Goal: Find specific page/section: Find specific page/section

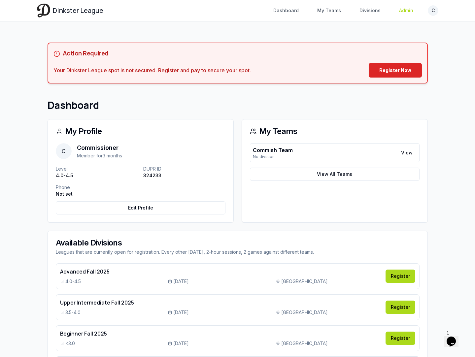
click at [409, 9] on link "Admin" at bounding box center [406, 11] width 22 height 12
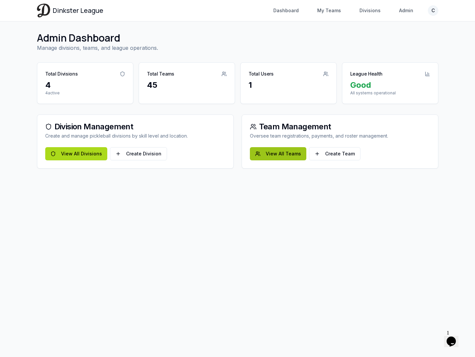
click at [268, 153] on link "View All Teams" at bounding box center [278, 153] width 56 height 13
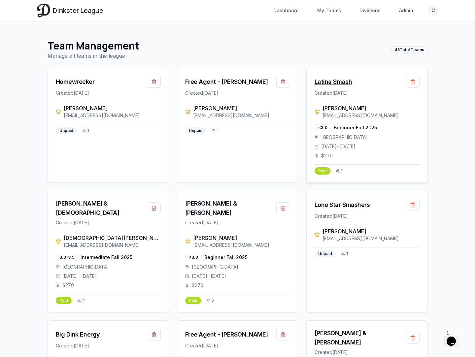
click at [341, 83] on div "Latina Smash" at bounding box center [334, 81] width 38 height 9
click at [217, 208] on div "[PERSON_NAME] & [PERSON_NAME]" at bounding box center [230, 208] width 91 height 19
click at [84, 205] on div "[PERSON_NAME] & [DEMOGRAPHIC_DATA]" at bounding box center [101, 208] width 91 height 19
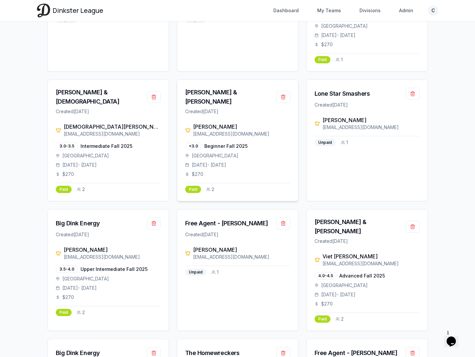
scroll to position [189, 0]
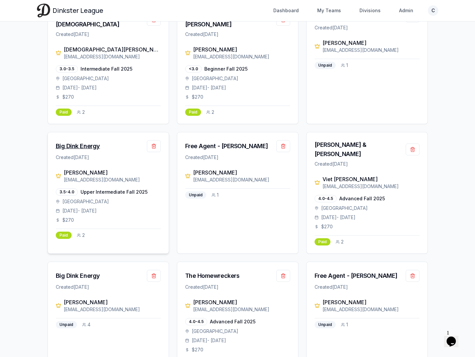
click at [84, 142] on div "Big Dink Energy" at bounding box center [78, 146] width 44 height 9
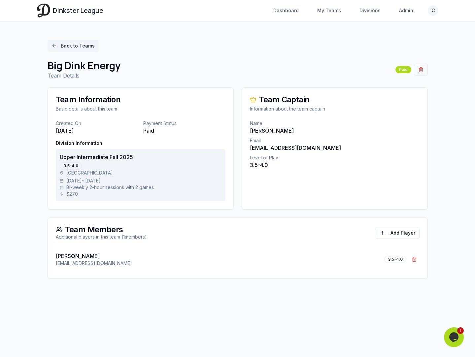
click at [67, 48] on link "Back to Teams" at bounding box center [73, 46] width 51 height 12
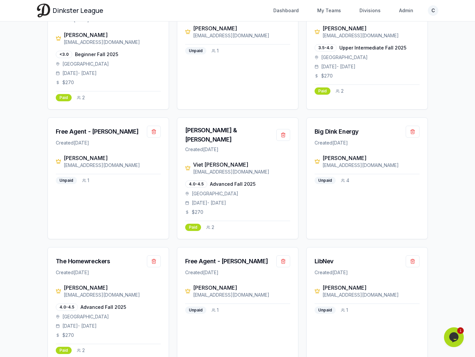
scroll to position [352, 0]
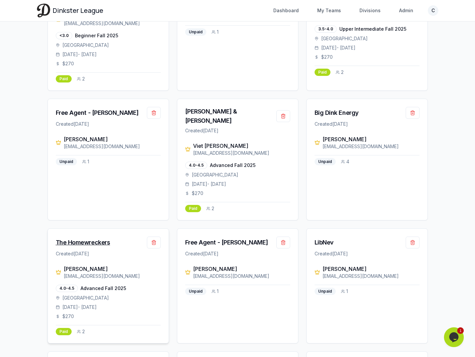
click at [81, 238] on div "The Homewreckers" at bounding box center [83, 242] width 55 height 9
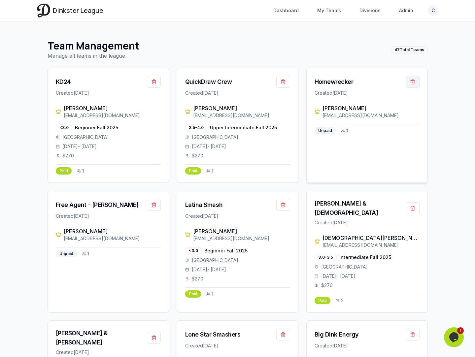
click at [412, 82] on button "button" at bounding box center [413, 82] width 14 height 12
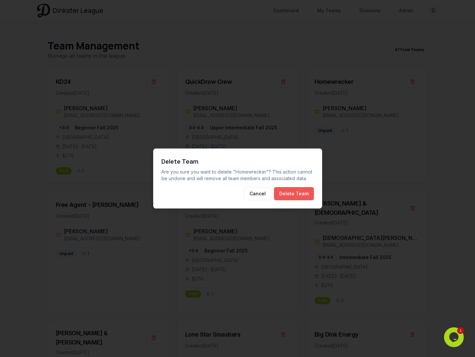
click at [308, 194] on button "Delete Team" at bounding box center [294, 193] width 40 height 13
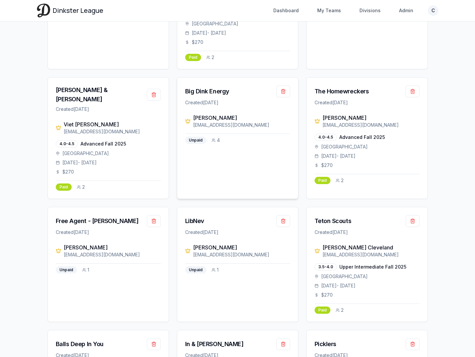
scroll to position [150, 0]
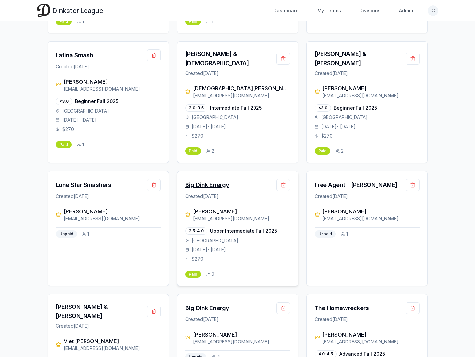
click at [220, 181] on div "Big Dink Energy" at bounding box center [207, 185] width 44 height 9
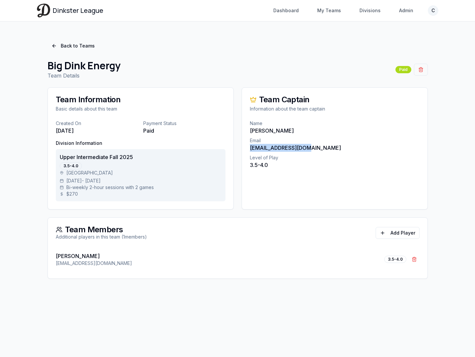
drag, startPoint x: 311, startPoint y: 149, endPoint x: 249, endPoint y: 150, distance: 61.8
click at [249, 150] on div "Name Jonathan Munneke Email jqmunneke@gmail.com Level of Play 3.5-4.0" at bounding box center [335, 148] width 186 height 57
copy p "[EMAIL_ADDRESS][DOMAIN_NAME]"
click at [78, 43] on link "Back to Teams" at bounding box center [73, 46] width 51 height 12
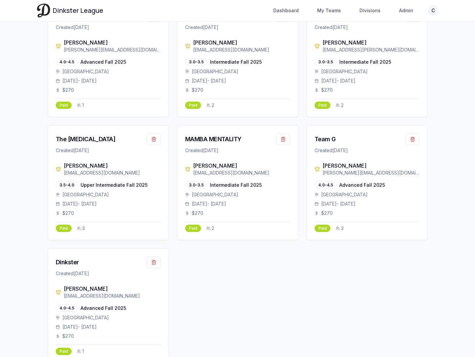
scroll to position [1599, 0]
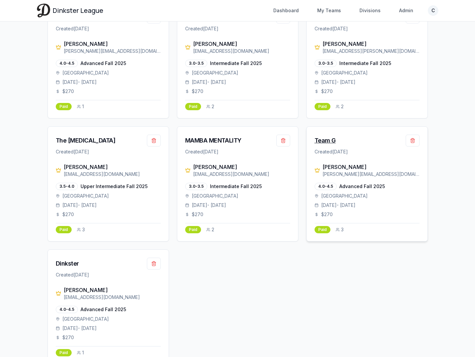
click at [327, 136] on div "Team G" at bounding box center [325, 140] width 21 height 9
